Goal: Task Accomplishment & Management: Manage account settings

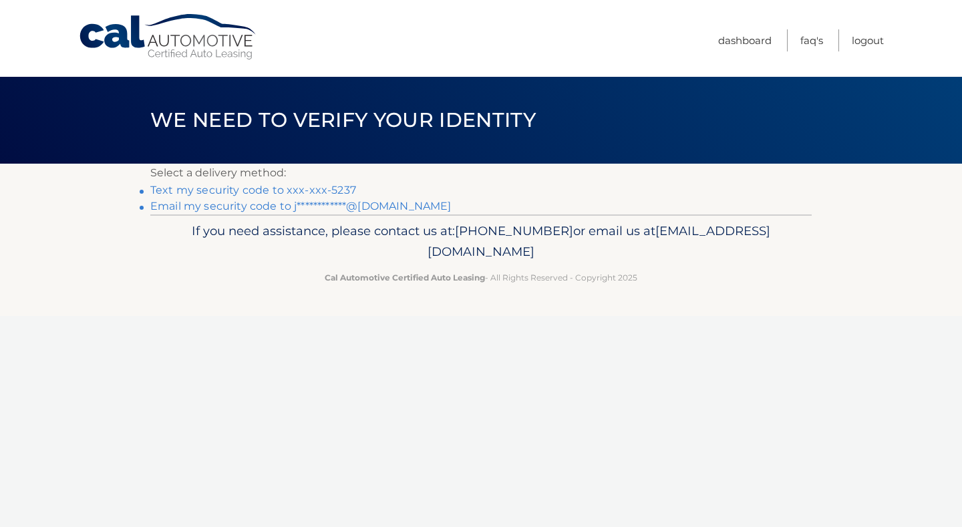
click at [335, 188] on link "Text my security code to xxx-xxx-5237" at bounding box center [253, 190] width 206 height 13
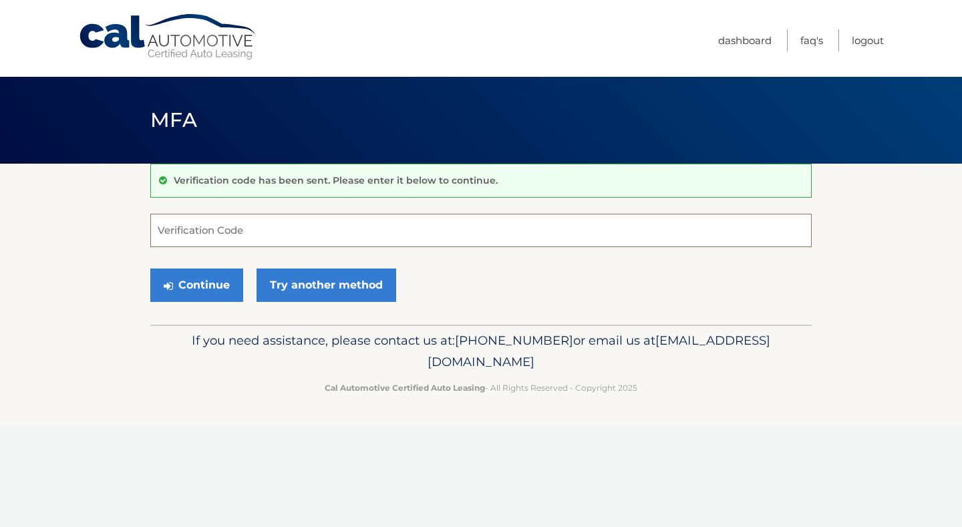
click at [204, 228] on input "Verification Code" at bounding box center [480, 230] width 661 height 33
type input "484377"
click at [191, 276] on button "Continue" at bounding box center [196, 285] width 93 height 33
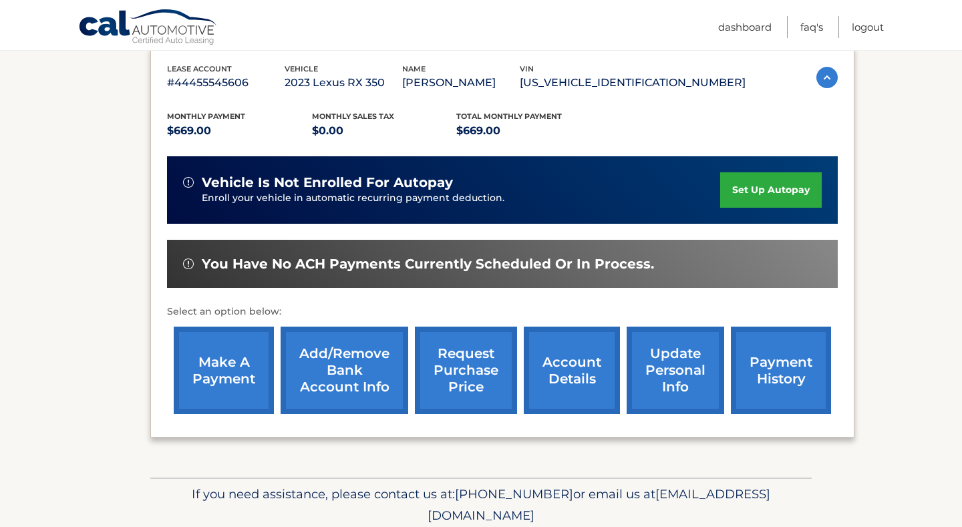
scroll to position [237, 0]
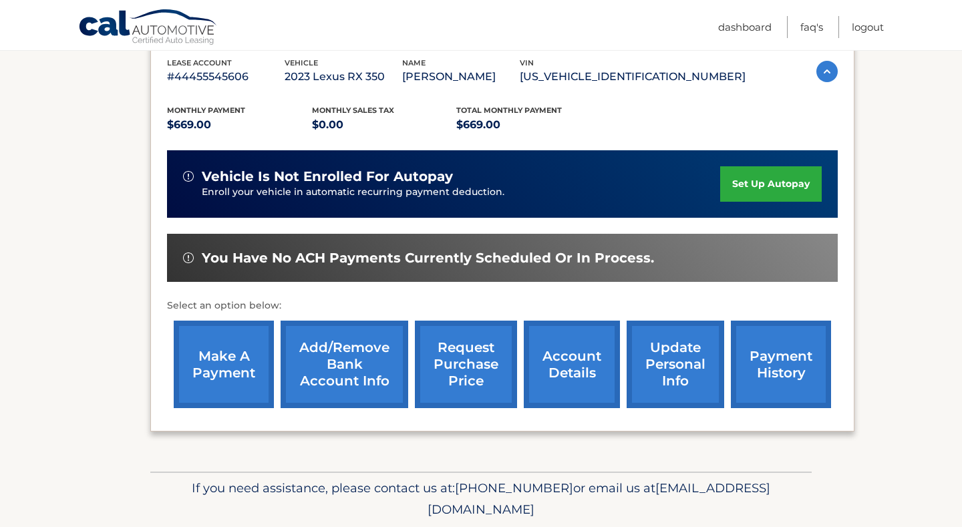
click at [666, 373] on link "update personal info" at bounding box center [676, 365] width 98 height 88
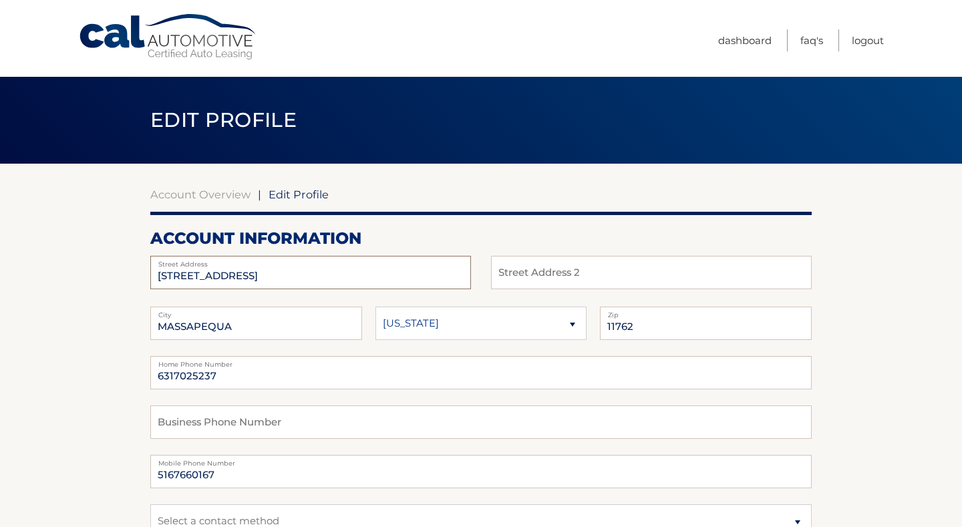
click at [266, 279] on input "133 HARBOR LANE" at bounding box center [310, 272] width 321 height 33
type input "1"
type input "77 Shore Dr S"
click at [245, 325] on input "MASSAPEQUA" at bounding box center [256, 323] width 212 height 33
type input "M"
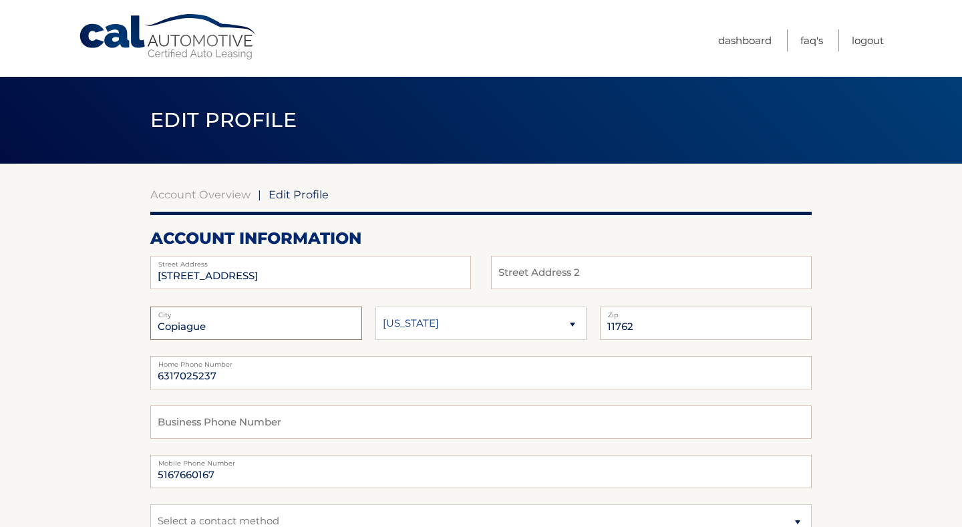
type input "Copiague"
click at [638, 325] on input "11762" at bounding box center [706, 323] width 212 height 33
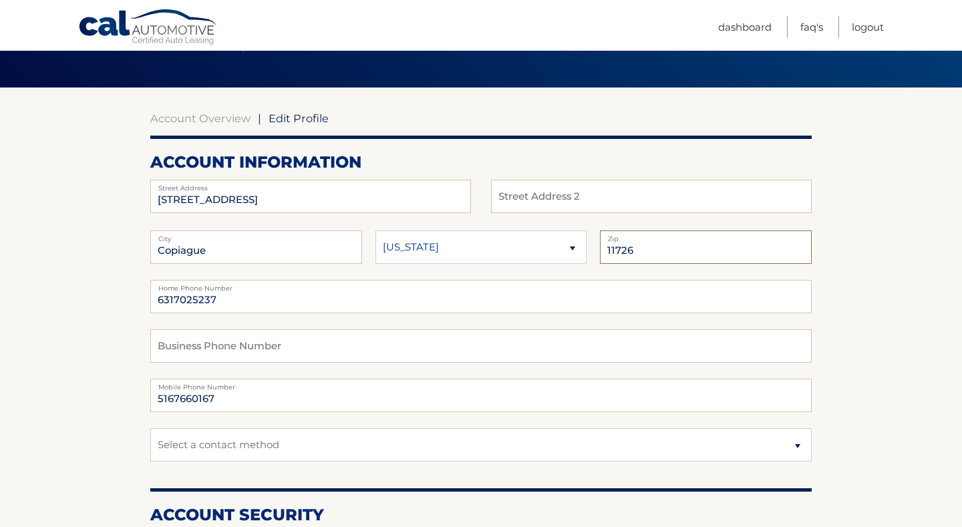
scroll to position [86, 0]
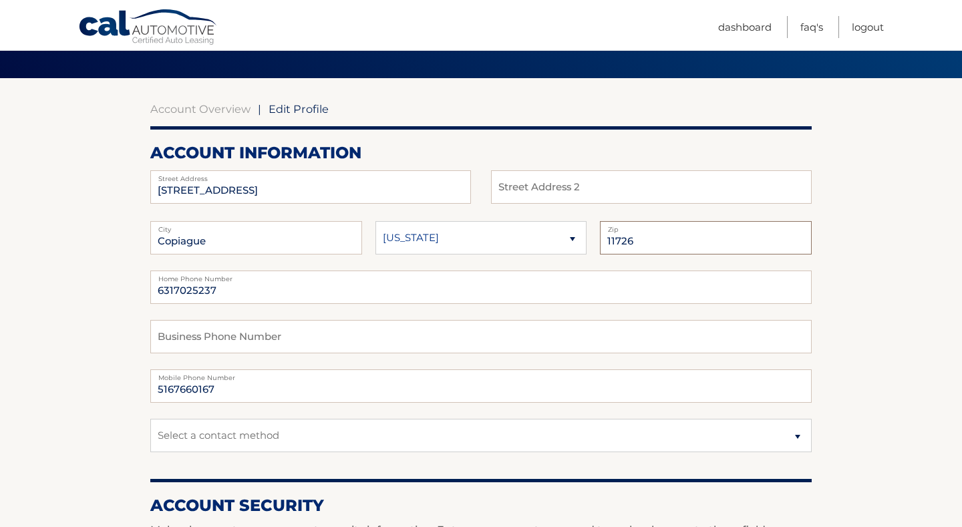
type input "11726"
click at [225, 390] on input "5167660167" at bounding box center [480, 385] width 661 height 33
type input "5"
click at [292, 394] on input "6317025237" at bounding box center [480, 385] width 661 height 33
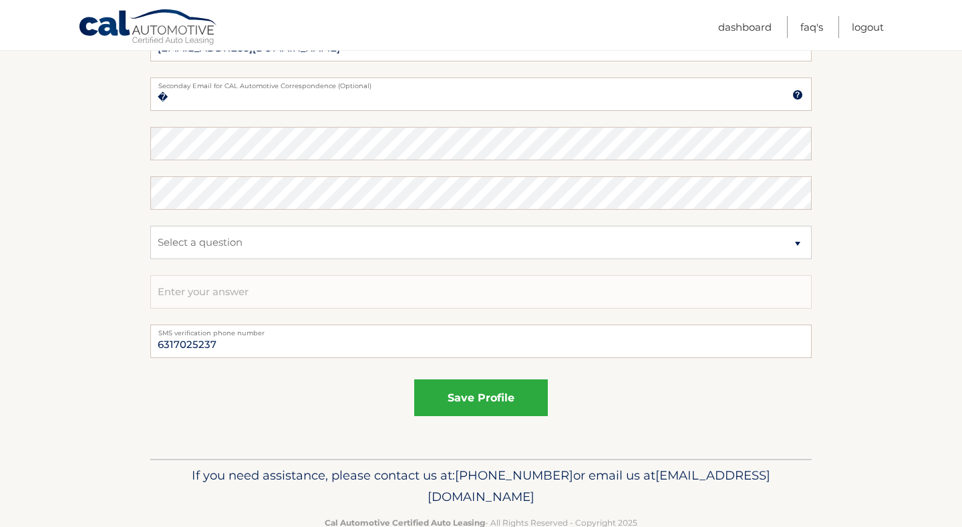
scroll to position [678, 0]
type input "6317025237"
click at [458, 394] on button "save profile" at bounding box center [481, 397] width 134 height 37
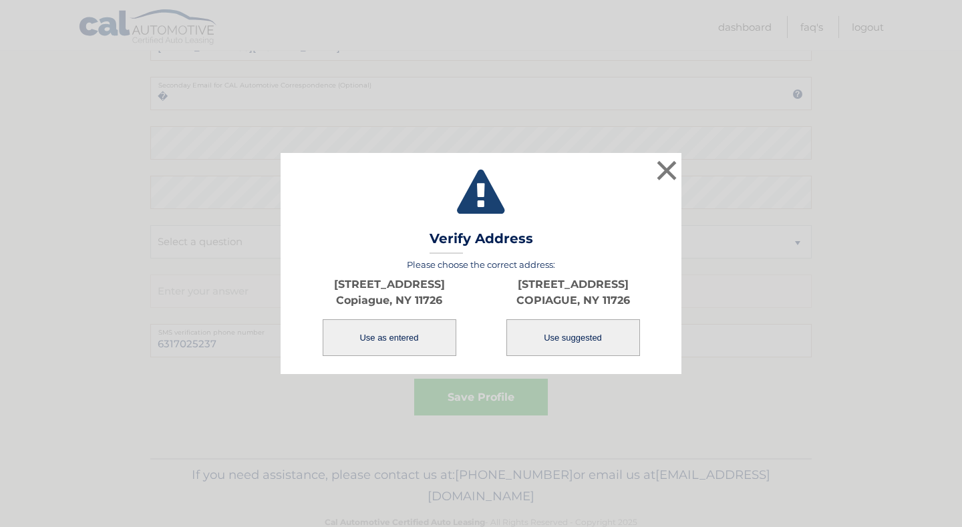
click at [581, 337] on button "Use suggested" at bounding box center [573, 337] width 134 height 37
type input "[STREET_ADDRESS]"
type input "COPIAGUE"
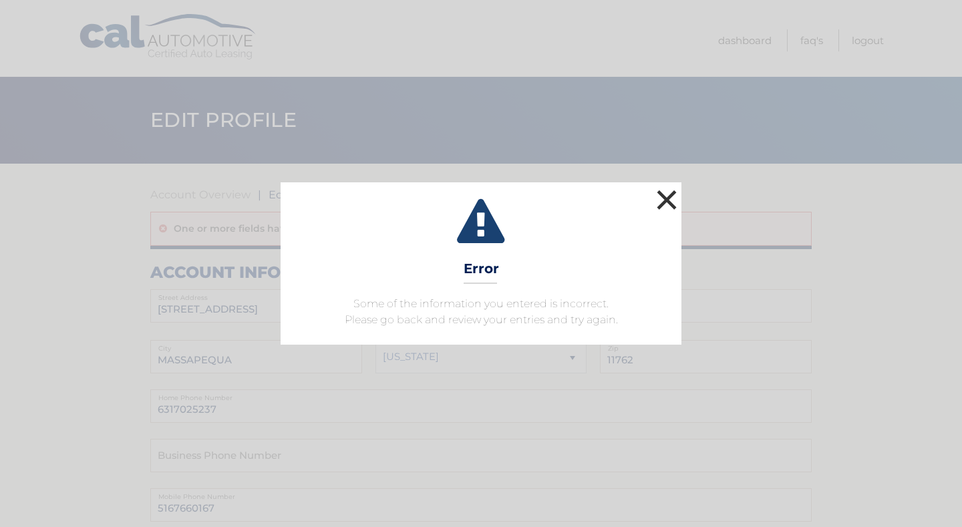
click at [664, 194] on button "×" at bounding box center [666, 199] width 27 height 27
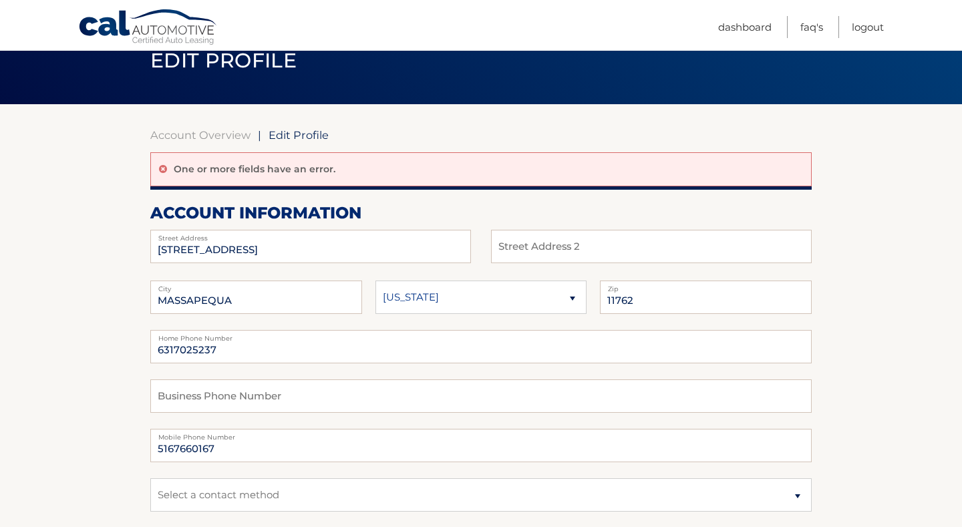
scroll to position [62, 0]
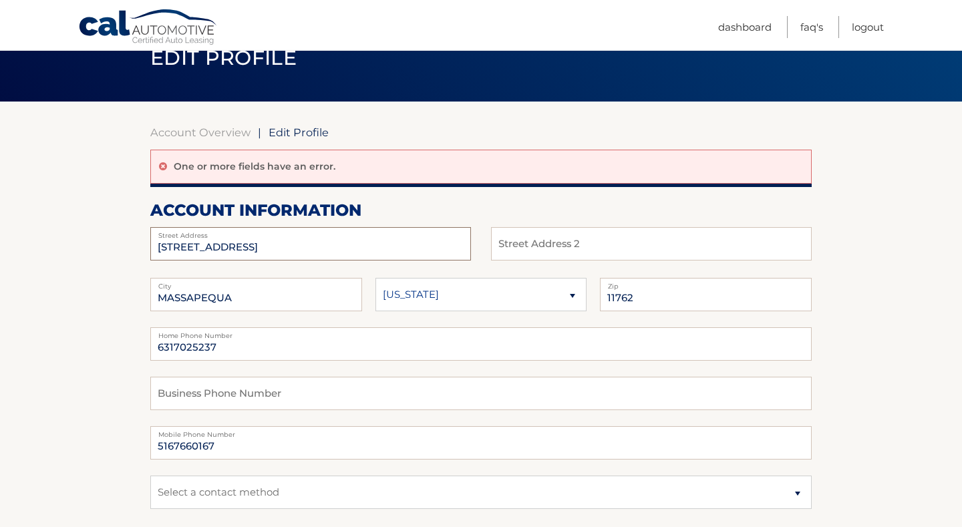
click at [251, 245] on input "[STREET_ADDRESS]" at bounding box center [310, 243] width 321 height 33
type input "1"
type input "[STREET_ADDRESS]"
type input "COPIAGUE"
type input "11726"
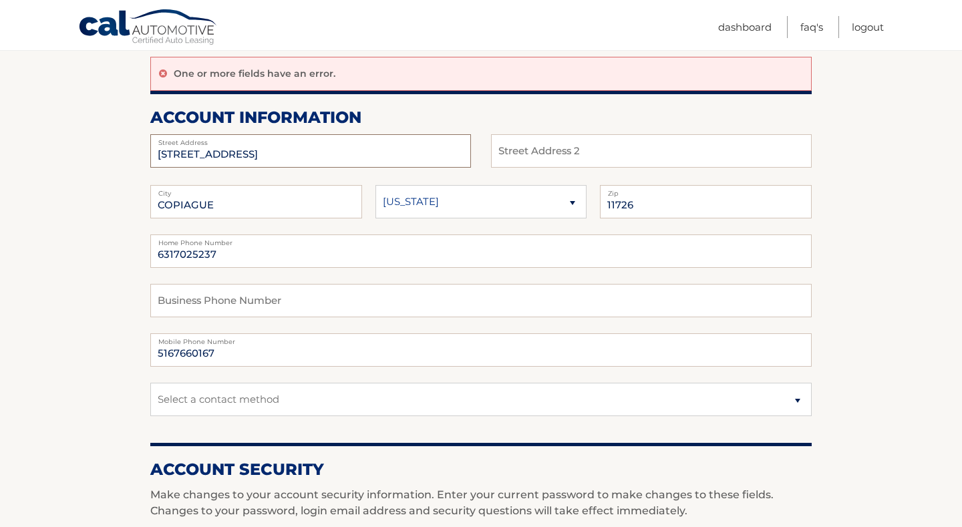
scroll to position [166, 0]
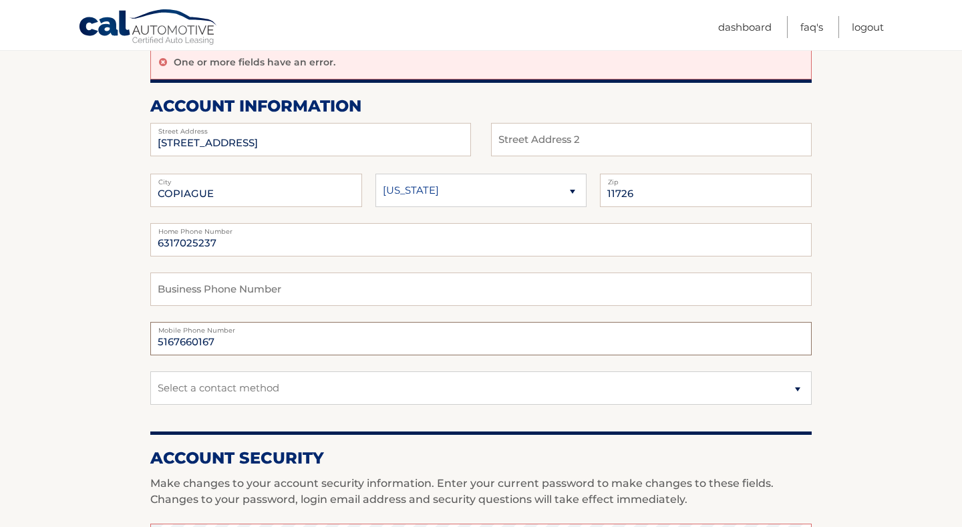
click at [217, 343] on input "5167660167" at bounding box center [480, 338] width 661 height 33
type input "5"
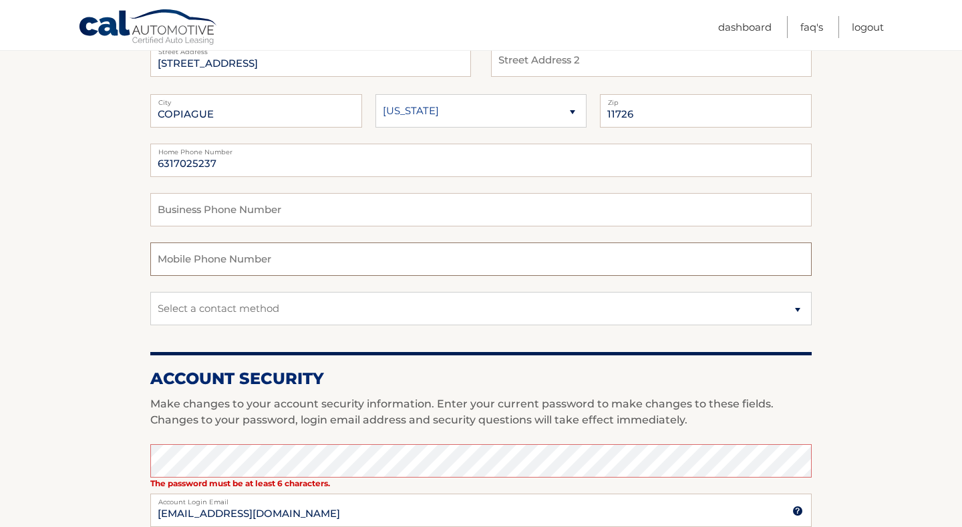
scroll to position [269, 0]
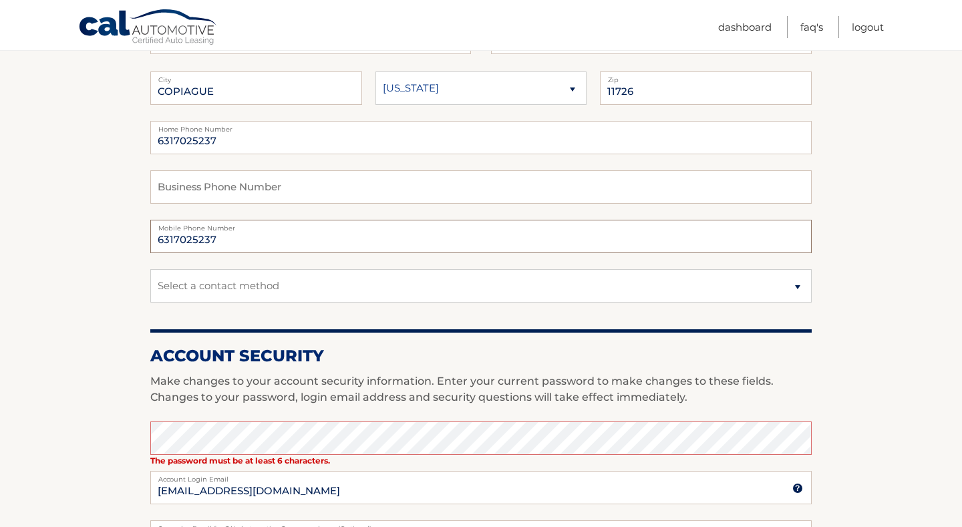
type input "6317025237"
click at [104, 187] on section "Account Overview | Edit Profile One or more fields have an error. account infor…" at bounding box center [481, 398] width 962 height 1007
click at [237, 138] on input "6317025237" at bounding box center [480, 137] width 661 height 33
type input "6"
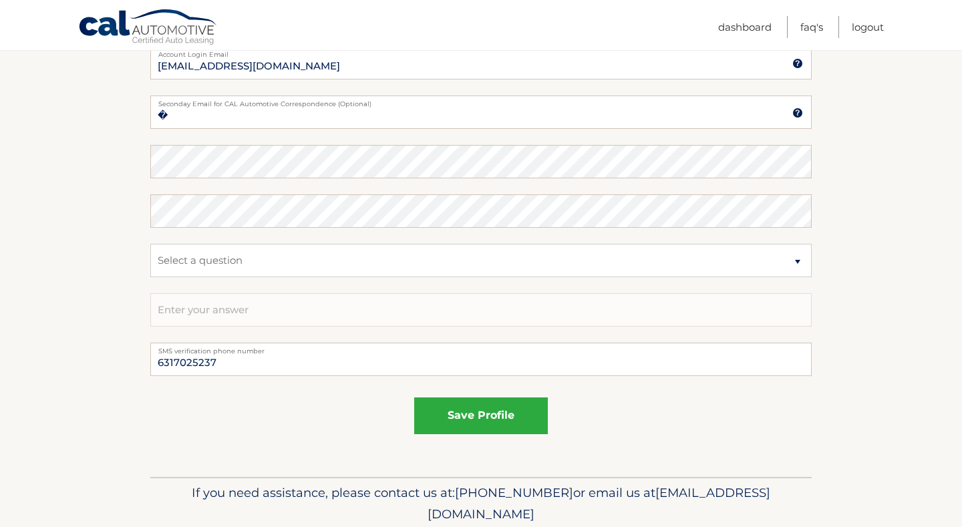
scroll to position [716, 0]
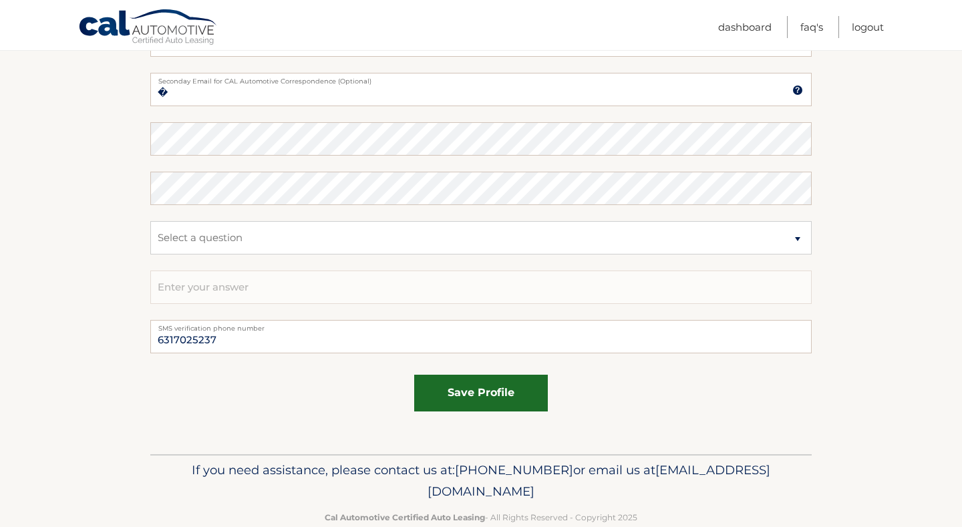
click at [478, 397] on button "save profile" at bounding box center [481, 393] width 134 height 37
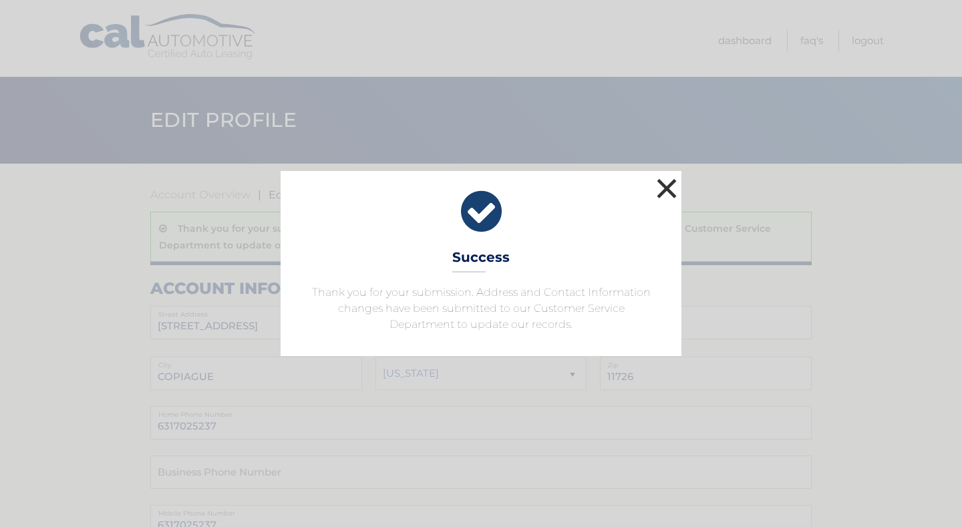
click at [673, 186] on button "×" at bounding box center [666, 188] width 27 height 27
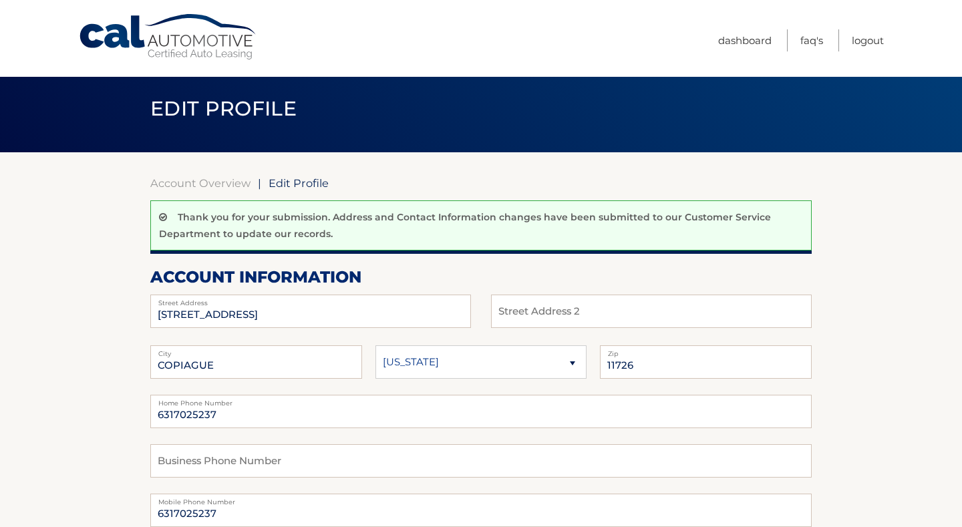
scroll to position [13, 0]
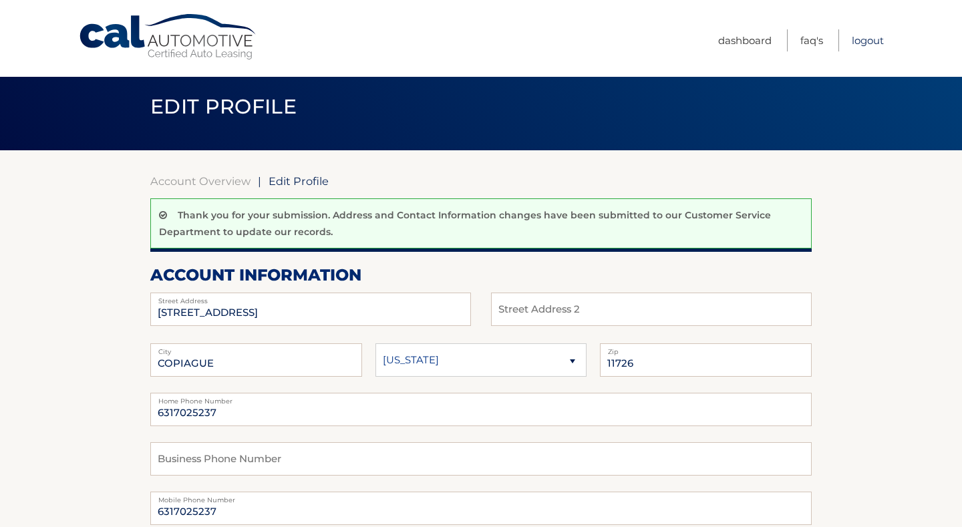
click at [866, 43] on link "Logout" at bounding box center [868, 40] width 32 height 22
